Goal: Information Seeking & Learning: Learn about a topic

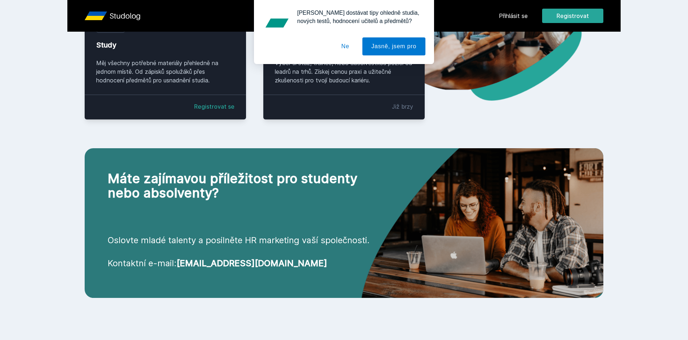
scroll to position [207, 0]
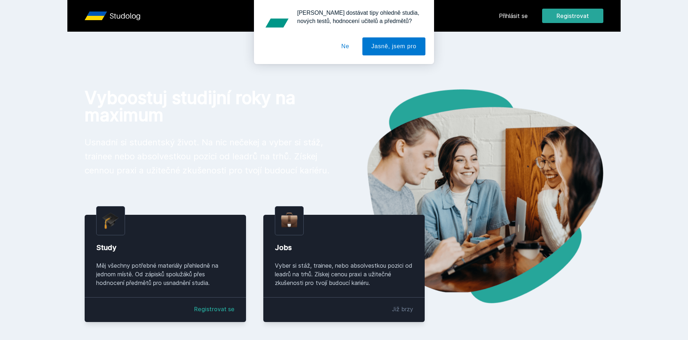
click at [346, 47] on button "Ne" at bounding box center [345, 46] width 26 height 18
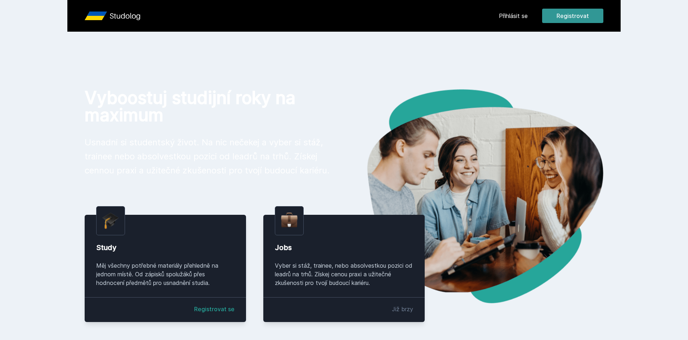
click at [574, 14] on button "Registrovat" at bounding box center [572, 16] width 61 height 14
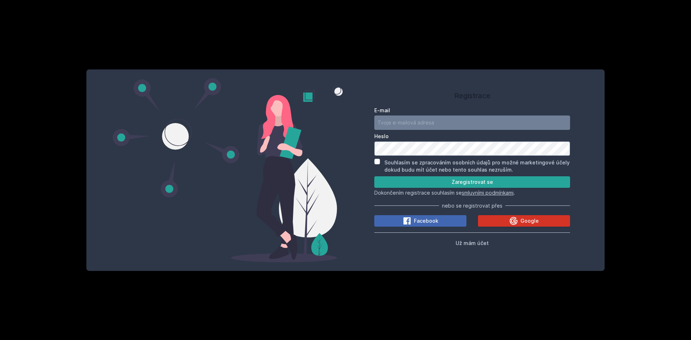
click at [515, 216] on button "Google" at bounding box center [524, 221] width 92 height 12
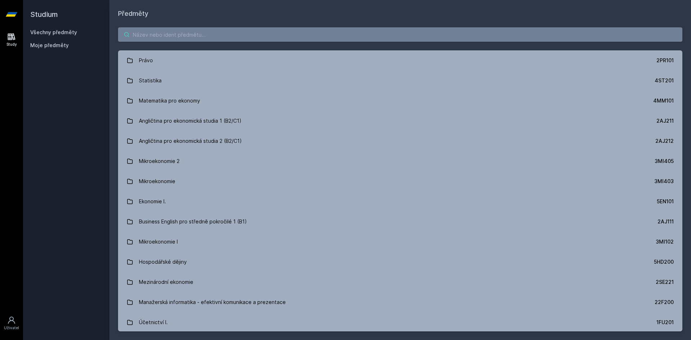
click at [195, 29] on input "search" at bounding box center [400, 34] width 564 height 14
click at [195, 32] on input "search" at bounding box center [400, 34] width 564 height 14
drag, startPoint x: 194, startPoint y: 37, endPoint x: 176, endPoint y: 29, distance: 20.1
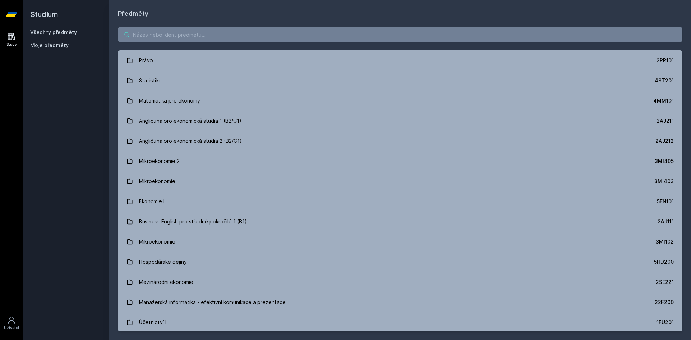
click at [193, 37] on input "search" at bounding box center [400, 34] width 564 height 14
click at [168, 31] on input "search" at bounding box center [400, 34] width 564 height 14
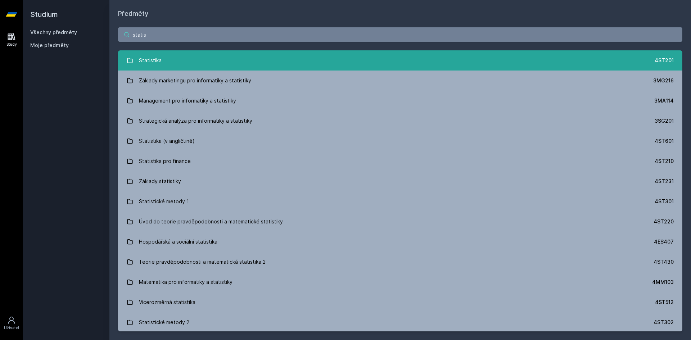
type input "statis"
click at [177, 60] on link "Statistika 4ST201" at bounding box center [400, 60] width 564 height 20
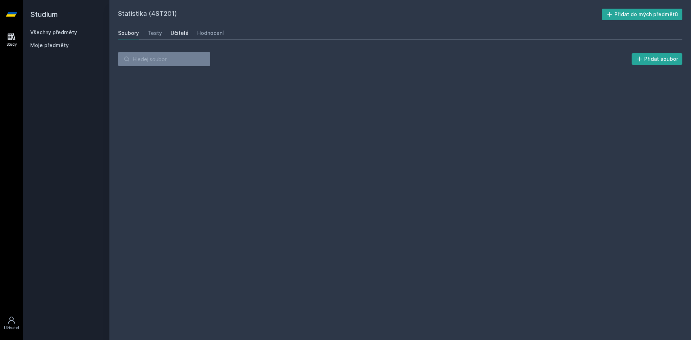
click at [173, 32] on div "Učitelé" at bounding box center [180, 33] width 18 height 7
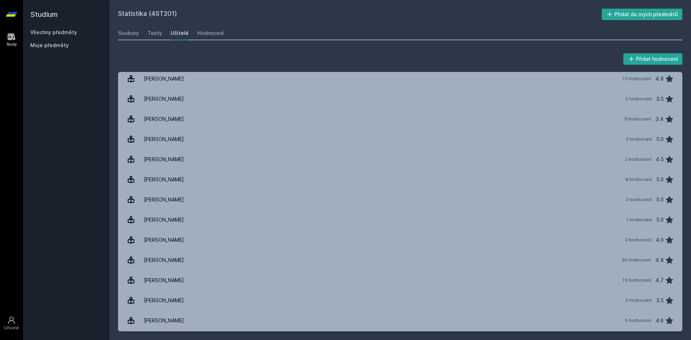
scroll to position [144, 0]
click at [384, 58] on div "Přidat hodnocení" at bounding box center [400, 59] width 564 height 14
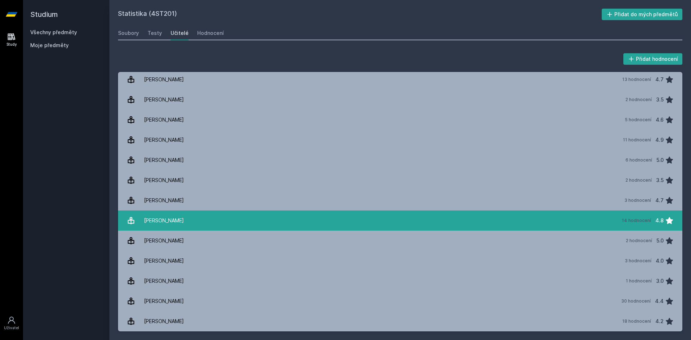
click at [195, 216] on link "[PERSON_NAME] 14 hodnocení 4.8" at bounding box center [400, 221] width 564 height 20
